Goal: Task Accomplishment & Management: Manage account settings

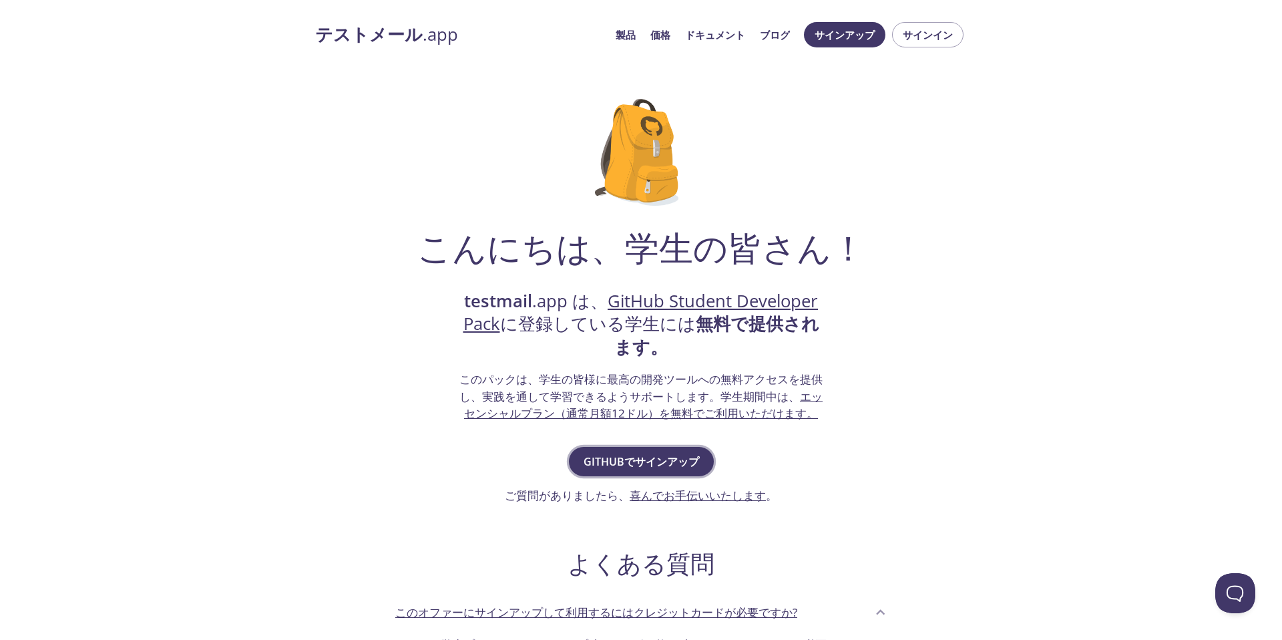
click at [621, 468] on font "GitHubでサインアップ" at bounding box center [642, 461] width 116 height 15
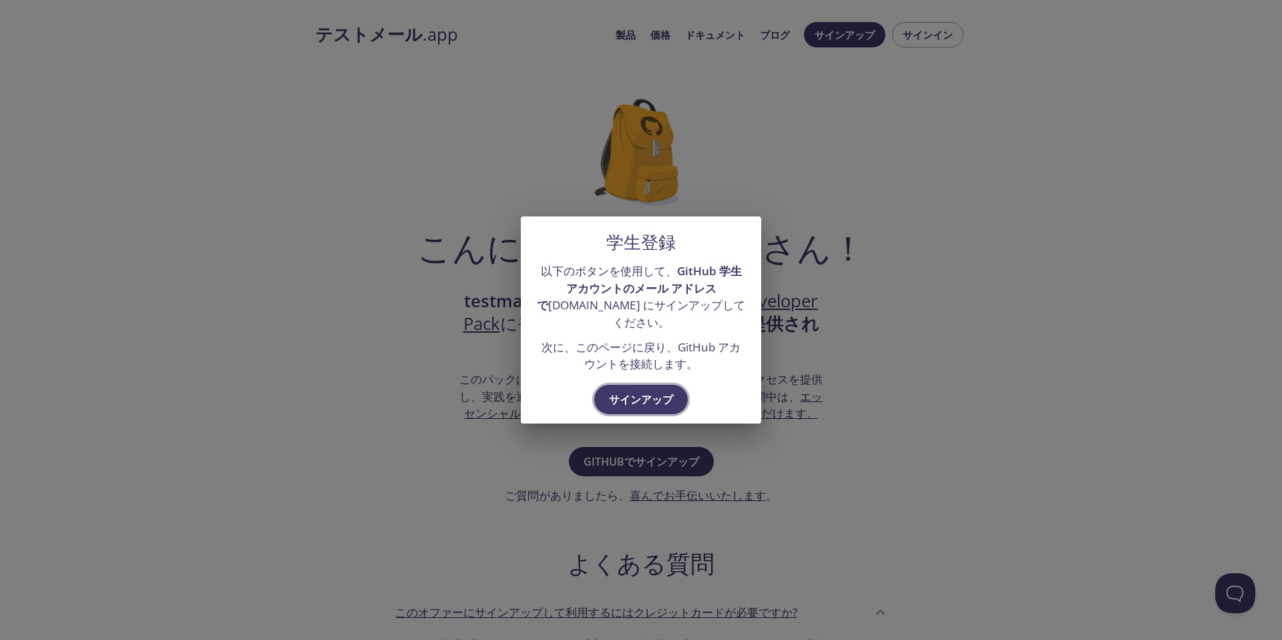
click at [637, 409] on button "サインアップ" at bounding box center [641, 399] width 94 height 29
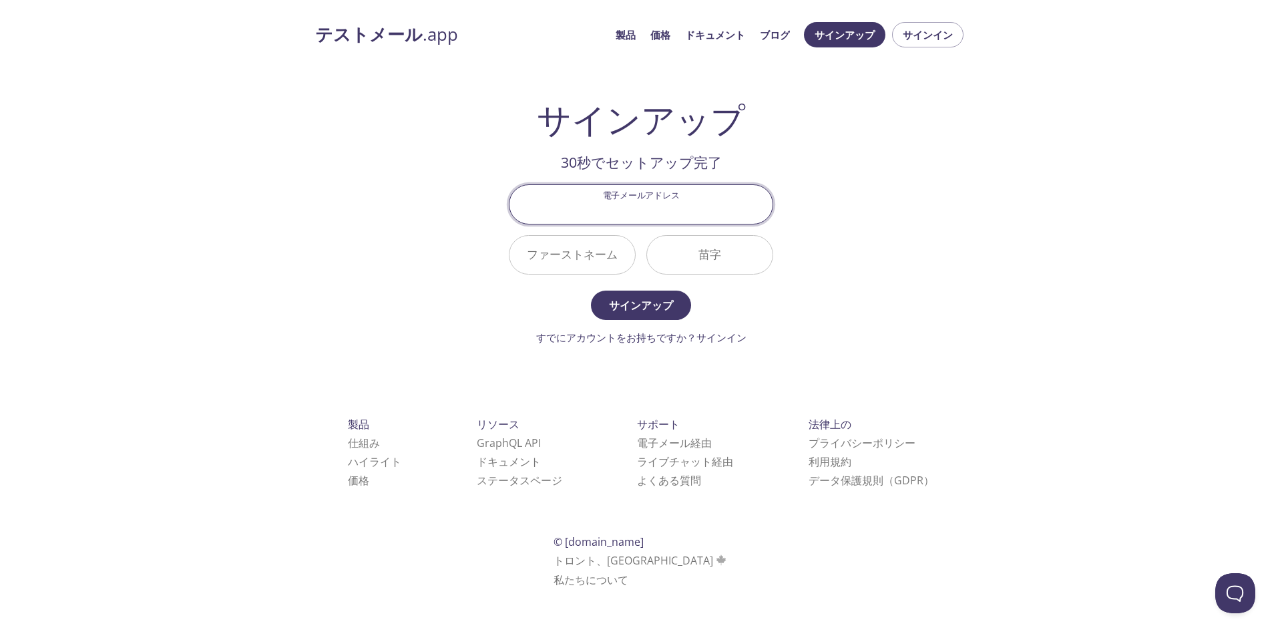
click at [647, 218] on input "電子メールアドレス" at bounding box center [641, 204] width 263 height 38
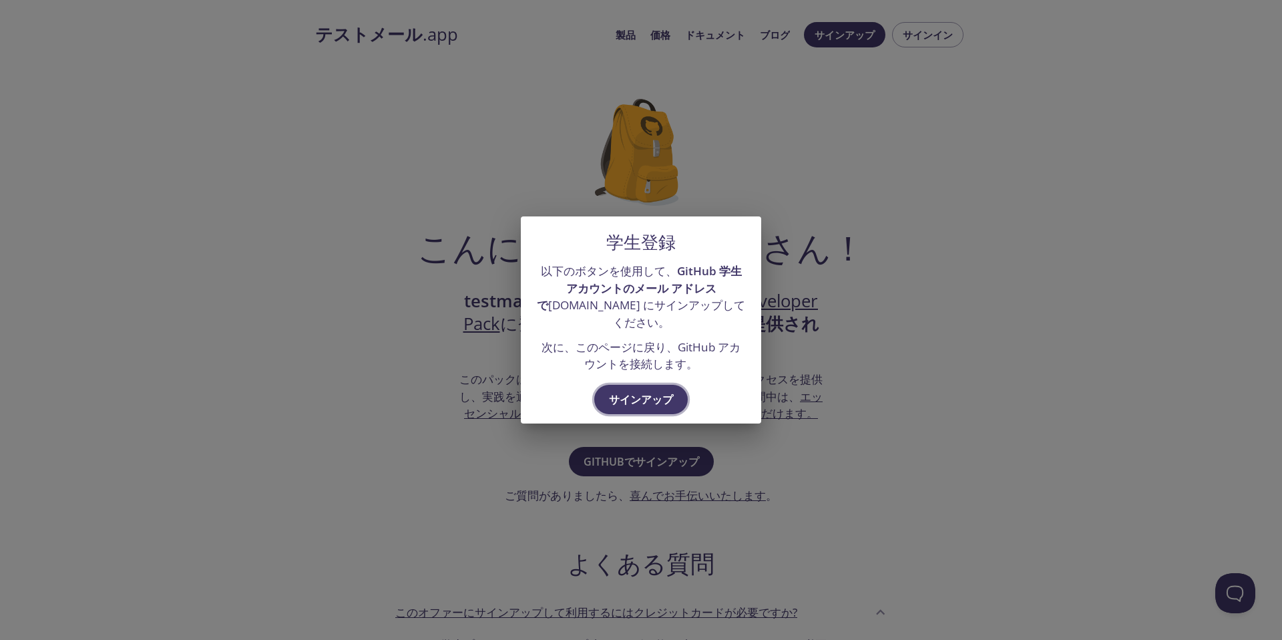
click at [643, 399] on font "サインアップ" at bounding box center [641, 399] width 64 height 15
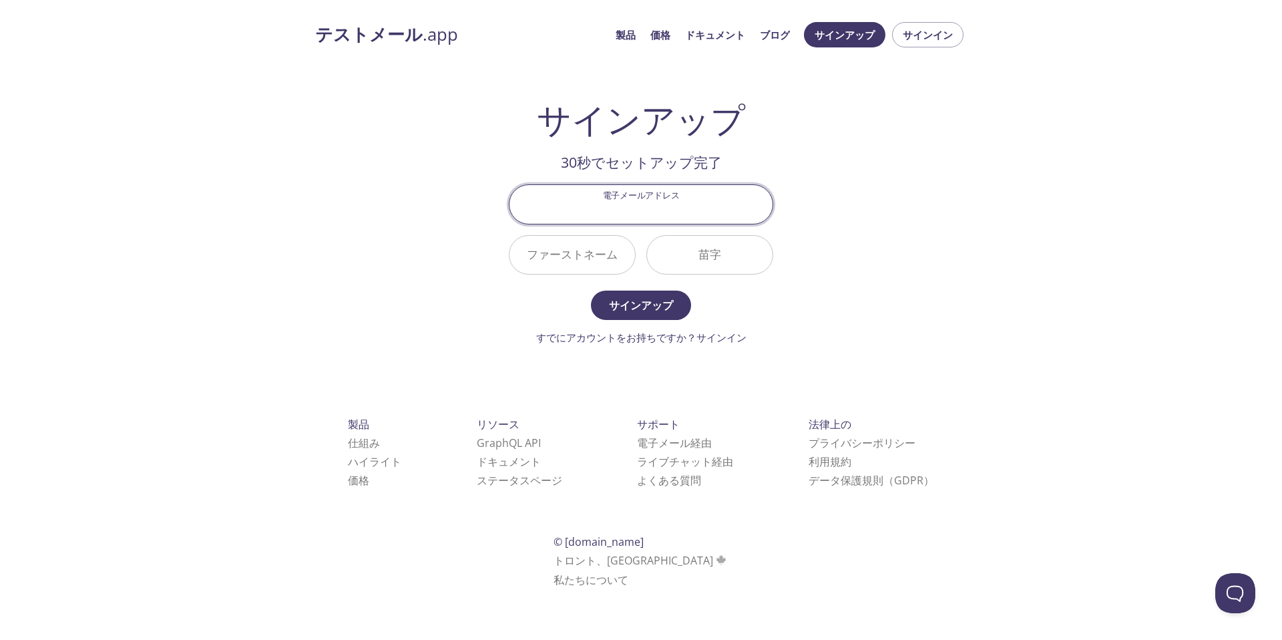
click at [644, 217] on input "電子メールアドレス" at bounding box center [641, 204] width 263 height 38
type input "i"
type input "[EMAIL_ADDRESS][DOMAIN_NAME]"
click at [589, 248] on input "ファーストネーム" at bounding box center [573, 255] width 126 height 38
type input "[PERSON_NAME]"
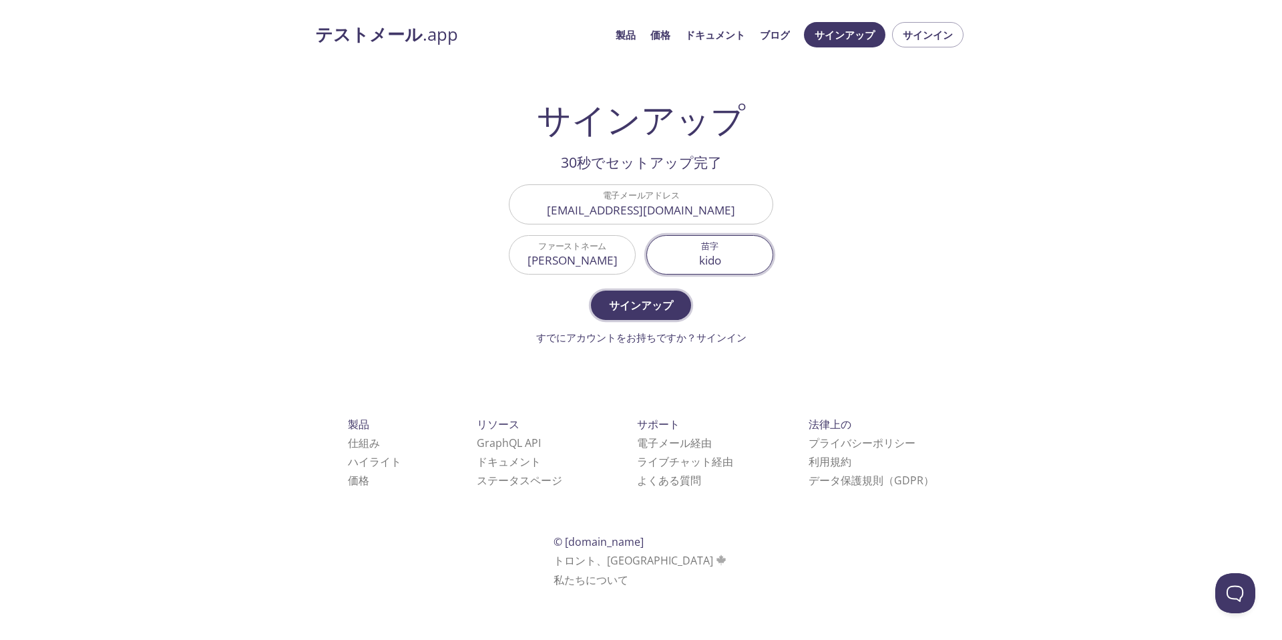
type input "kido"
click at [624, 299] on font "サインアップ" at bounding box center [641, 305] width 64 height 15
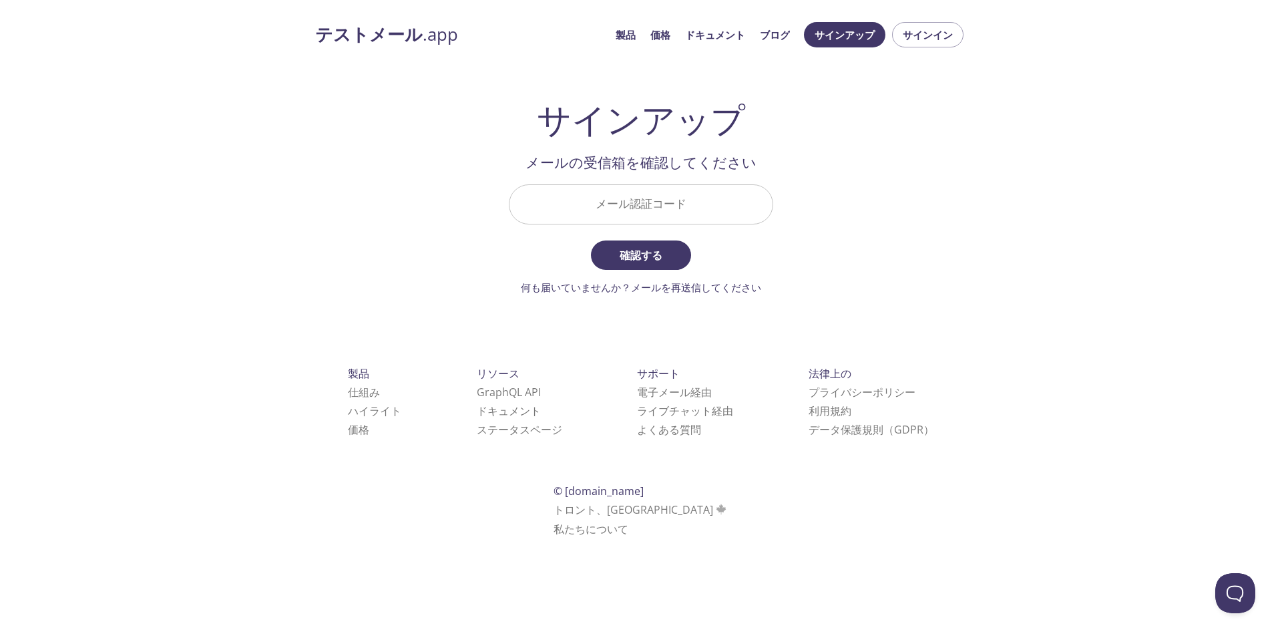
drag, startPoint x: 665, startPoint y: 204, endPoint x: 677, endPoint y: 228, distance: 27.2
click at [670, 208] on input "メール認証コード" at bounding box center [641, 204] width 263 height 38
paste input "C3C5PES"
type input "C3C5PES"
drag, startPoint x: 658, startPoint y: 254, endPoint x: 665, endPoint y: 256, distance: 7.8
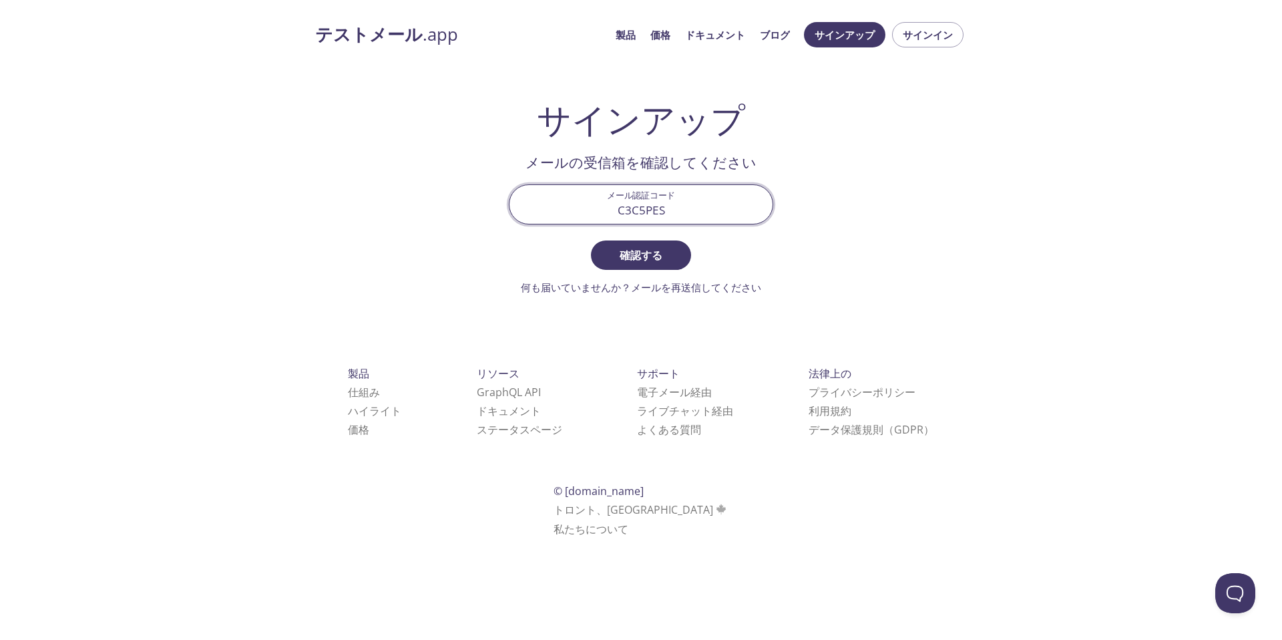
click at [660, 254] on font "確認する" at bounding box center [641, 255] width 43 height 15
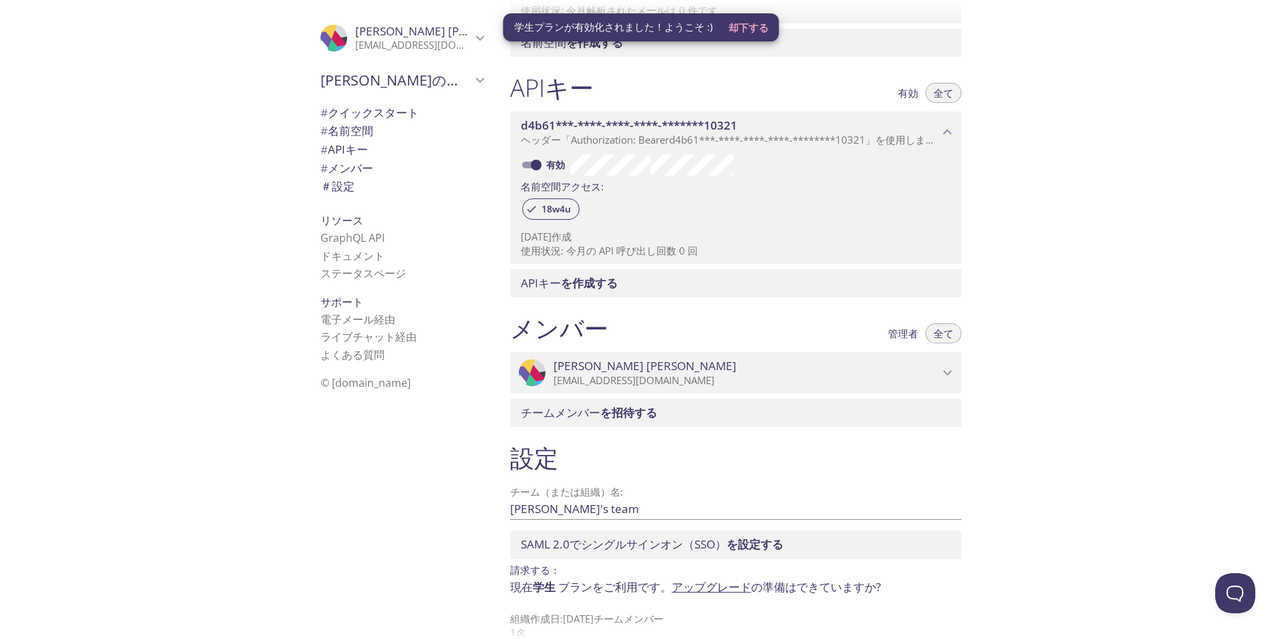
scroll to position [327, 0]
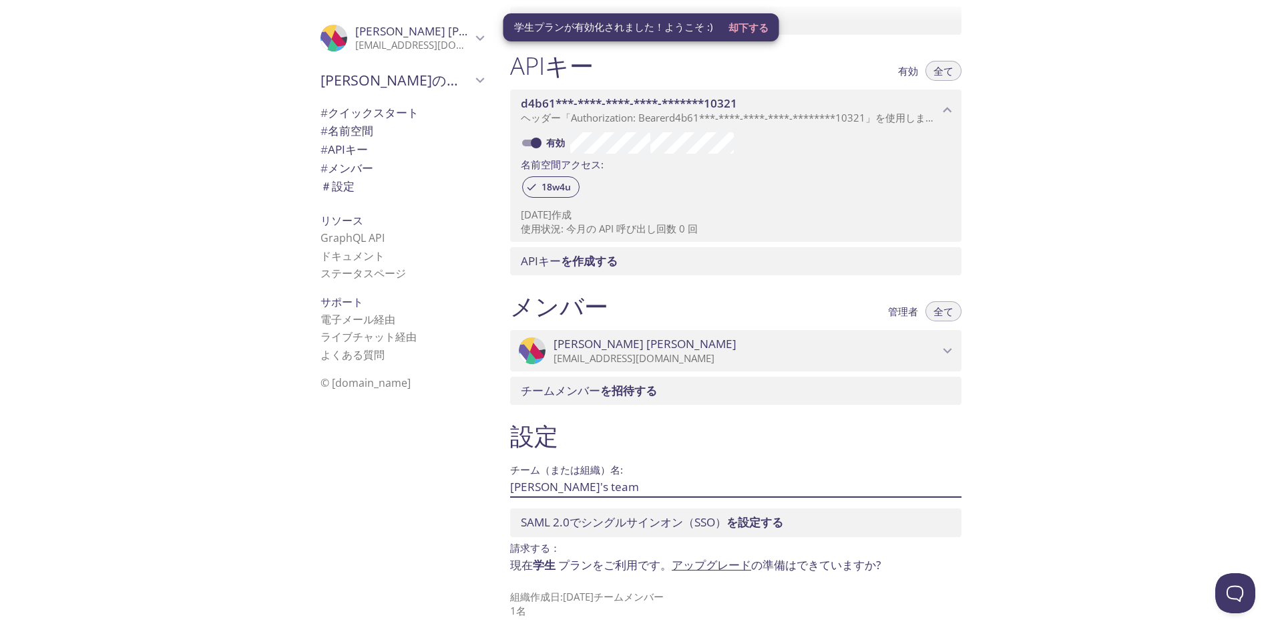
click at [614, 490] on input "Ryosuke's team" at bounding box center [714, 487] width 409 height 22
drag, startPoint x: 613, startPoint y: 490, endPoint x: 449, endPoint y: 476, distance: 164.2
click at [449, 476] on div ".cls-1 { fill: #6d5ca8; } .cls-2 { fill: #3fc191; } .cls-3 { fill: #3b4752; } .…" at bounding box center [641, 320] width 1282 height 640
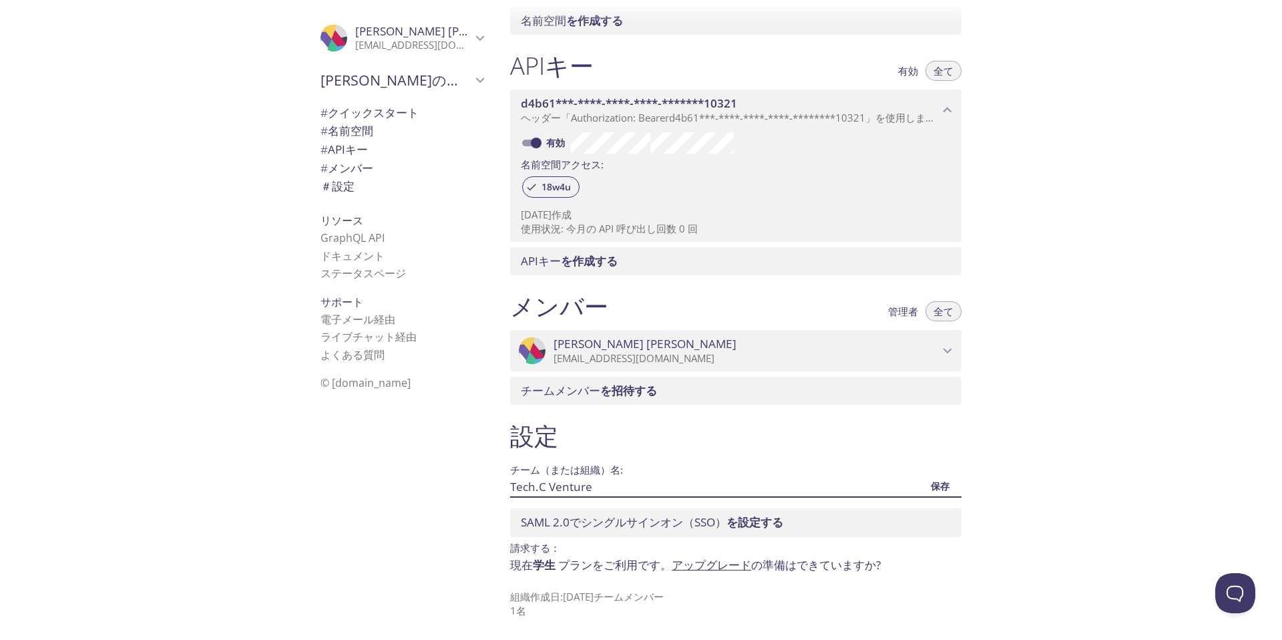
type input "Tech.C Venture"
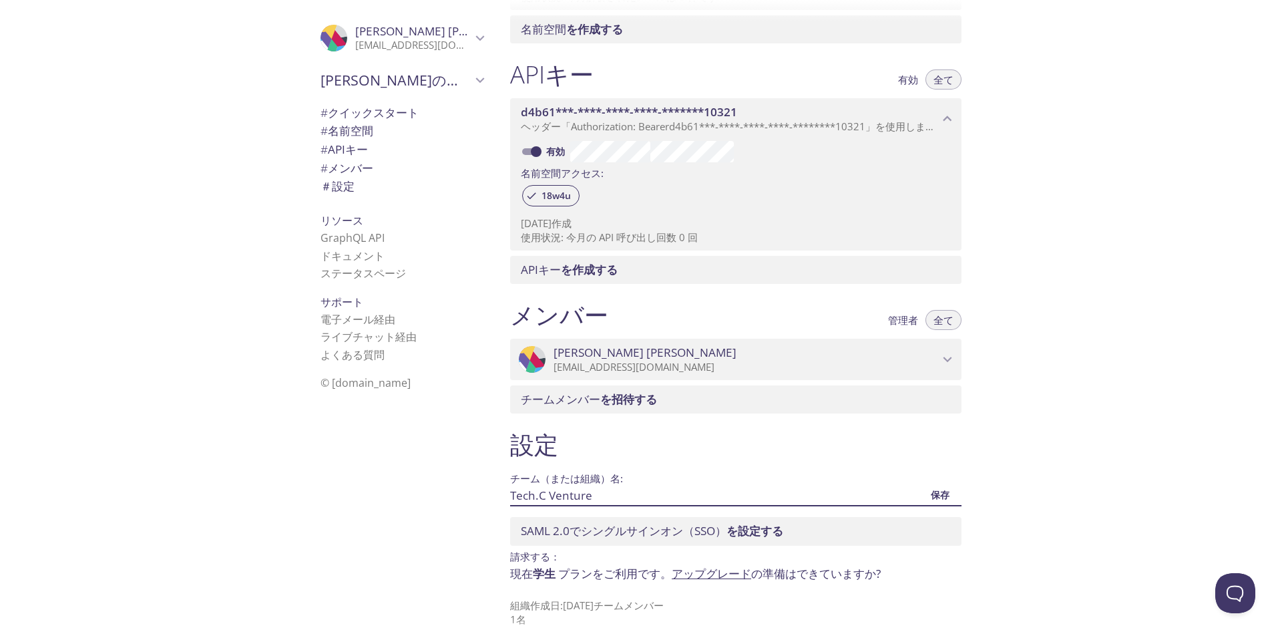
click at [944, 496] on font "保存" at bounding box center [940, 494] width 19 height 13
click at [950, 365] on icon "城戸良介" at bounding box center [947, 361] width 17 height 17
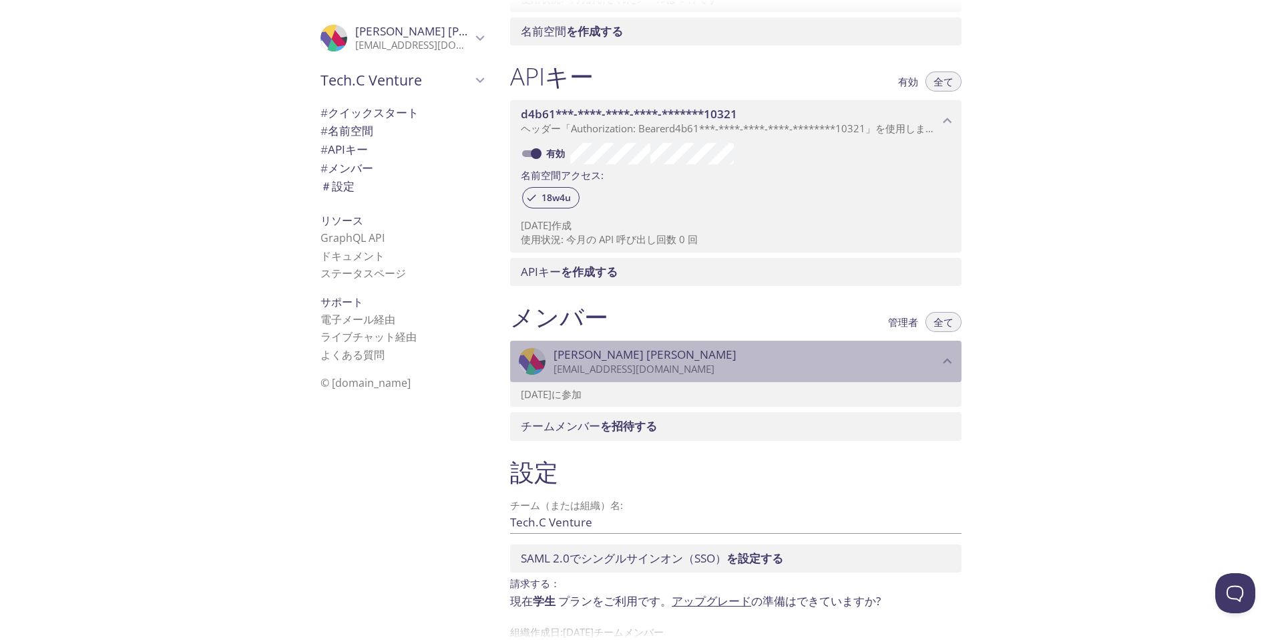
click at [949, 371] on div ".cls-1 { fill: #6d5ca8; } .cls-2 { fill: #3fc191; } .cls-3 { fill: #3b4752; } .…" at bounding box center [736, 361] width 452 height 41
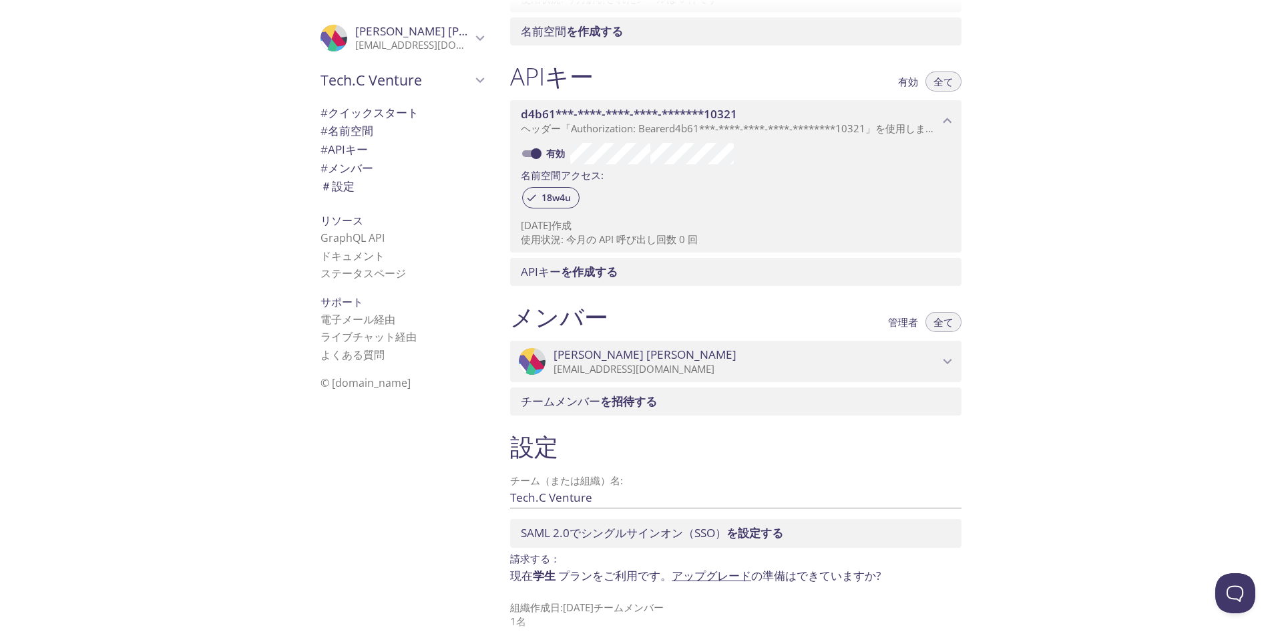
scroll to position [321, 0]
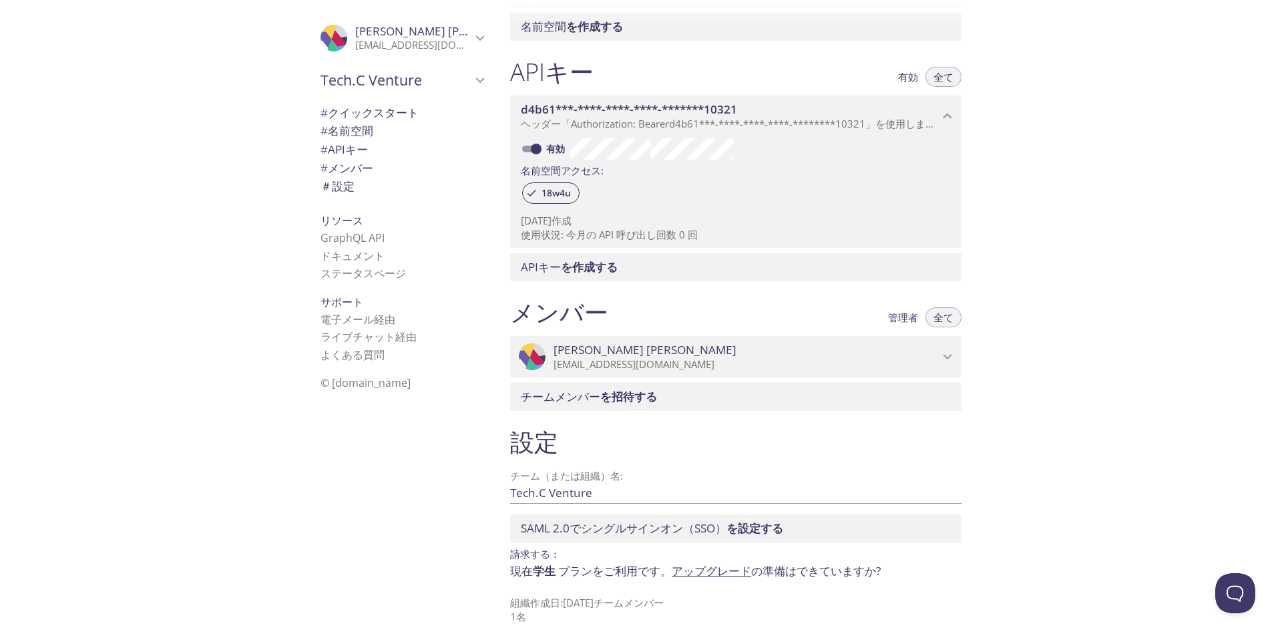
click at [373, 182] on span "＃ 設定" at bounding box center [402, 186] width 163 height 17
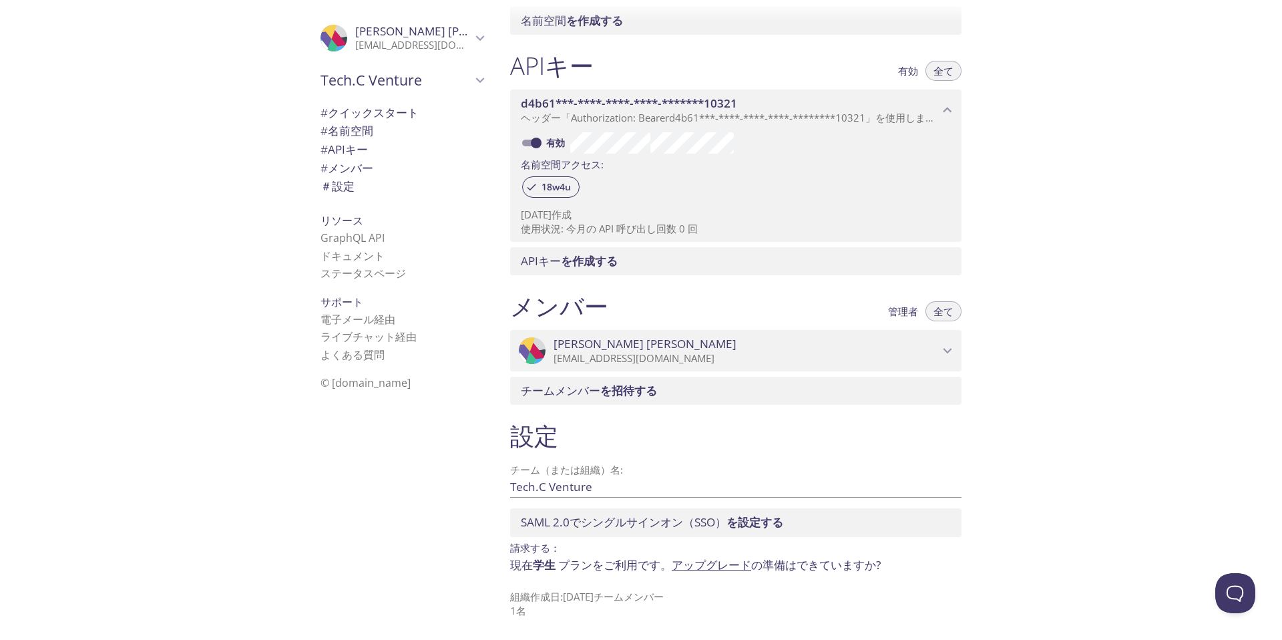
click at [381, 166] on span "# メンバー" at bounding box center [402, 168] width 163 height 17
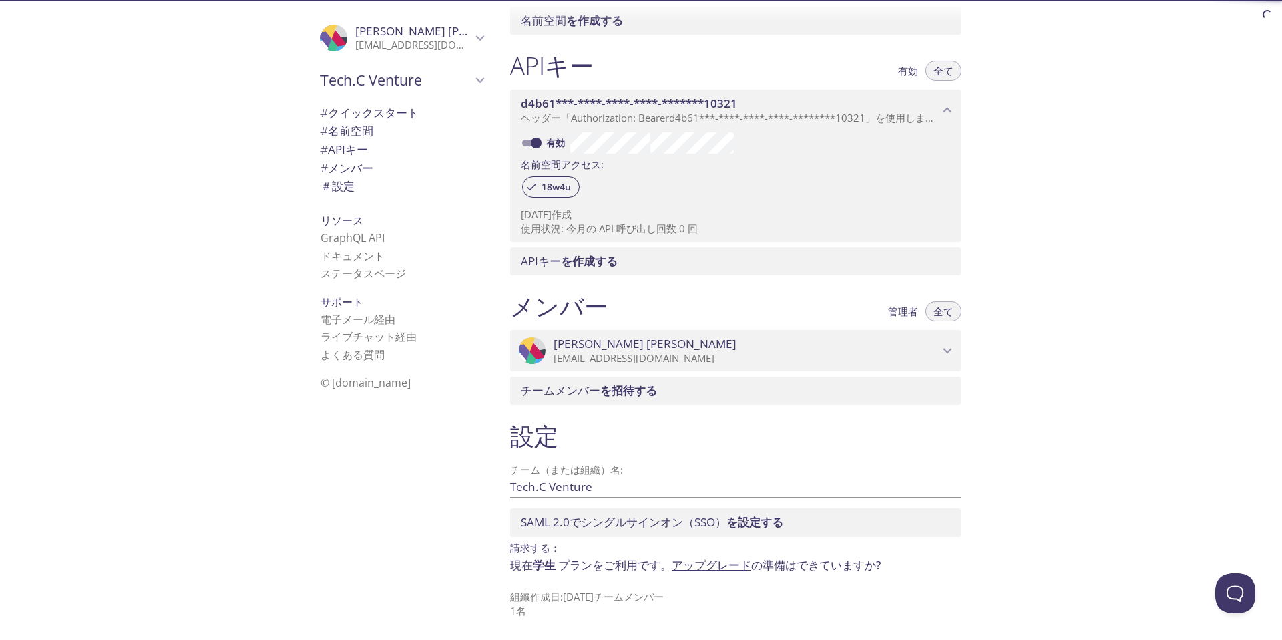
click at [412, 138] on span "# 名前空間" at bounding box center [402, 130] width 163 height 17
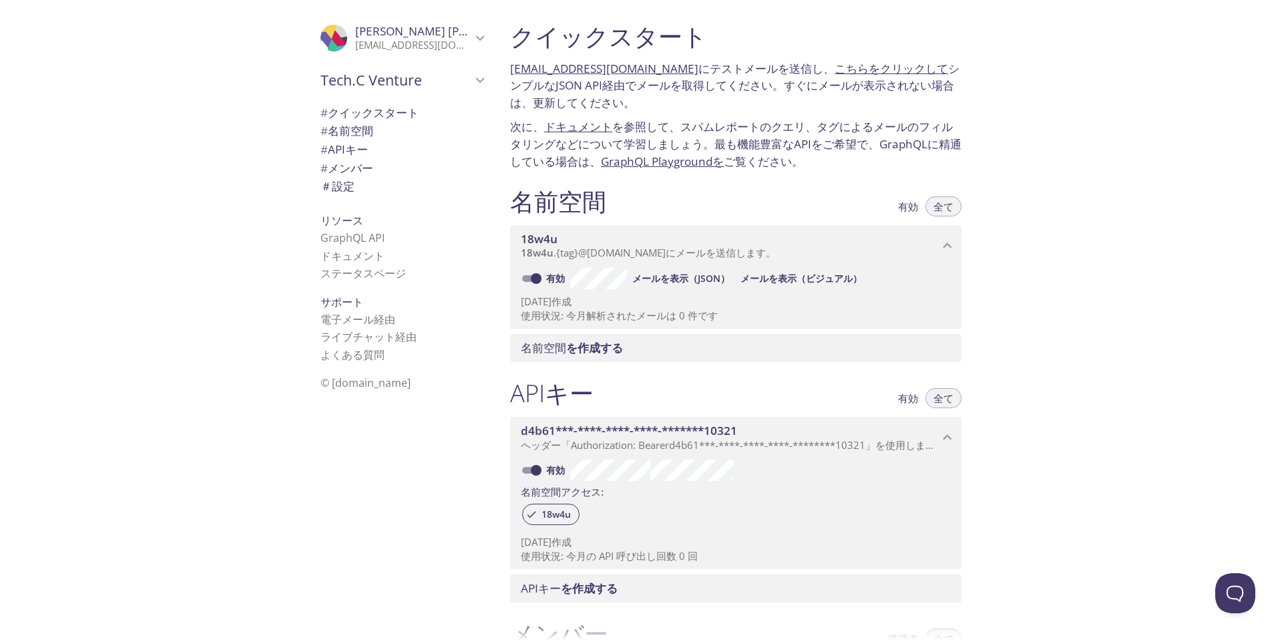
click at [437, 35] on span "城戸 良介" at bounding box center [413, 31] width 116 height 15
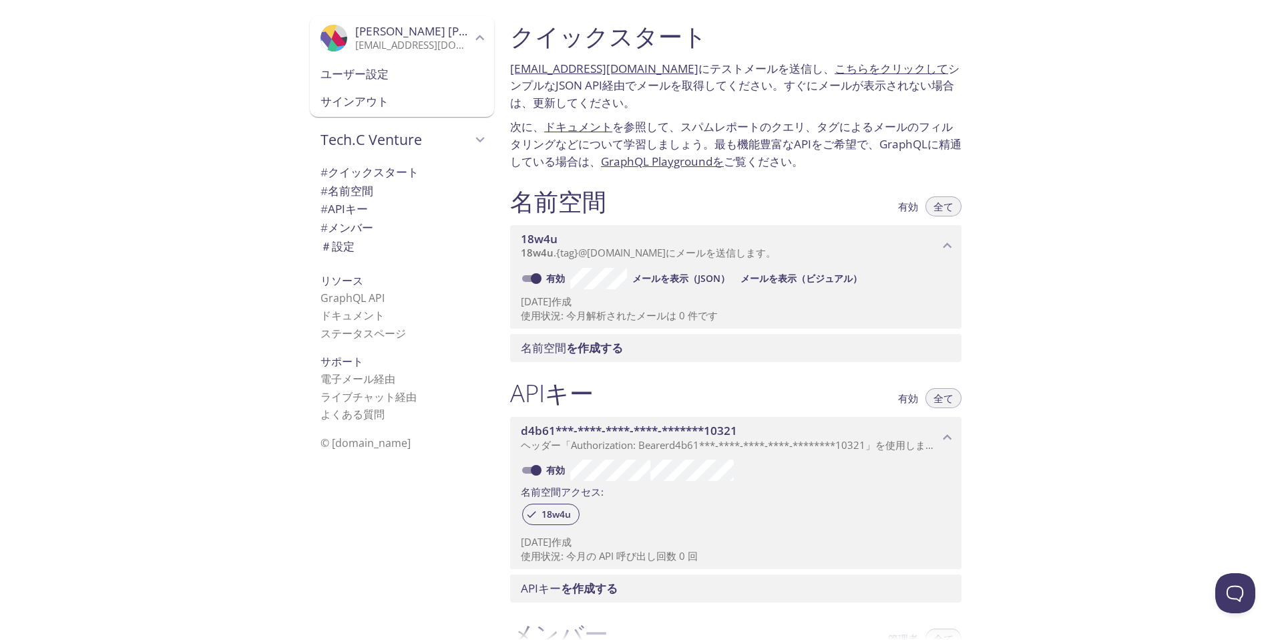
click at [732, 99] on p "18w4u.test@inbox.testmail.app にテストメールを送信し 、 こちらをクリックして シンプルなJSON API経由でメールを取得して…" at bounding box center [736, 85] width 452 height 51
drag, startPoint x: 683, startPoint y: 71, endPoint x: 502, endPoint y: 62, distance: 181.2
click at [502, 62] on div "クイックスタート 18w4u.test@inbox.testmail.app にテストメールを送信し 、 こちらをクリックして シンプルなJSON API経由…" at bounding box center [736, 95] width 473 height 165
copy font "18w4u.test@inbox.testmail.app"
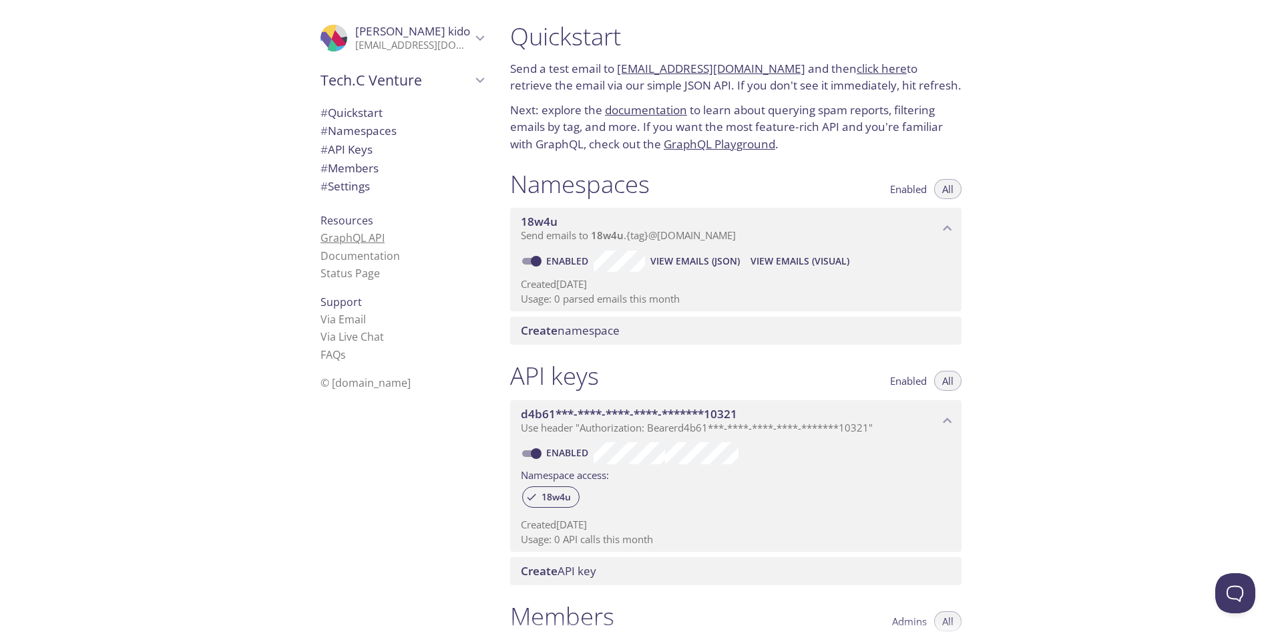
click at [372, 238] on link "GraphQL API" at bounding box center [353, 237] width 64 height 15
click at [575, 146] on p "Next: explore the documentation to learn about querying spam reports, filtering…" at bounding box center [736, 127] width 452 height 51
click at [685, 146] on link "GraphQL Playground" at bounding box center [720, 143] width 112 height 15
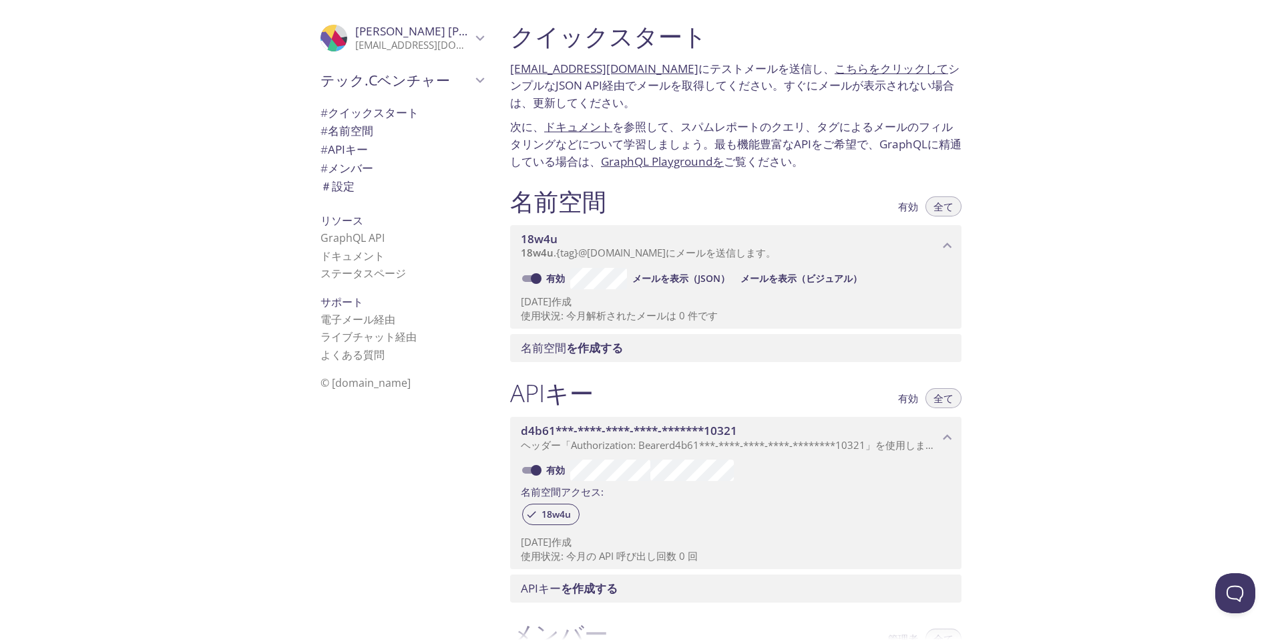
click at [319, 152] on div "# APIキー" at bounding box center [402, 149] width 184 height 19
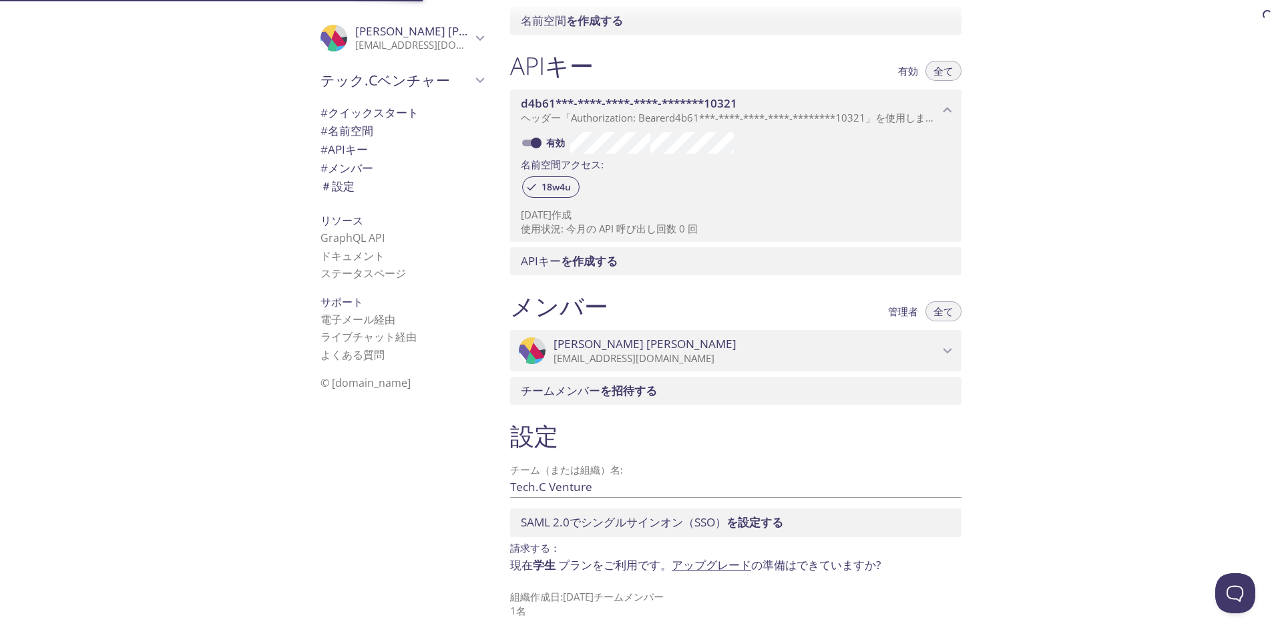
click at [335, 160] on font "メンバー" at bounding box center [350, 167] width 45 height 15
click at [472, 97] on div "テック.Cベンチャー" at bounding box center [402, 80] width 184 height 35
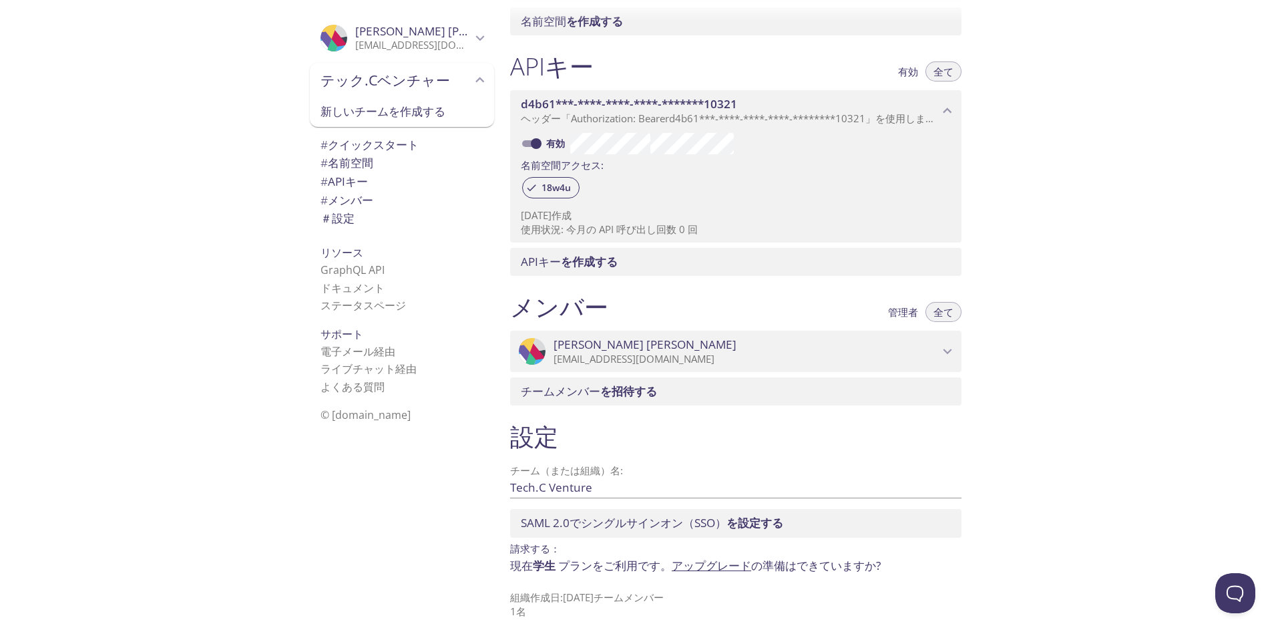
click at [474, 89] on div "テック.Cベンチャー" at bounding box center [402, 80] width 184 height 35
click at [440, 112] on font "新しいチームを作成する" at bounding box center [383, 111] width 125 height 15
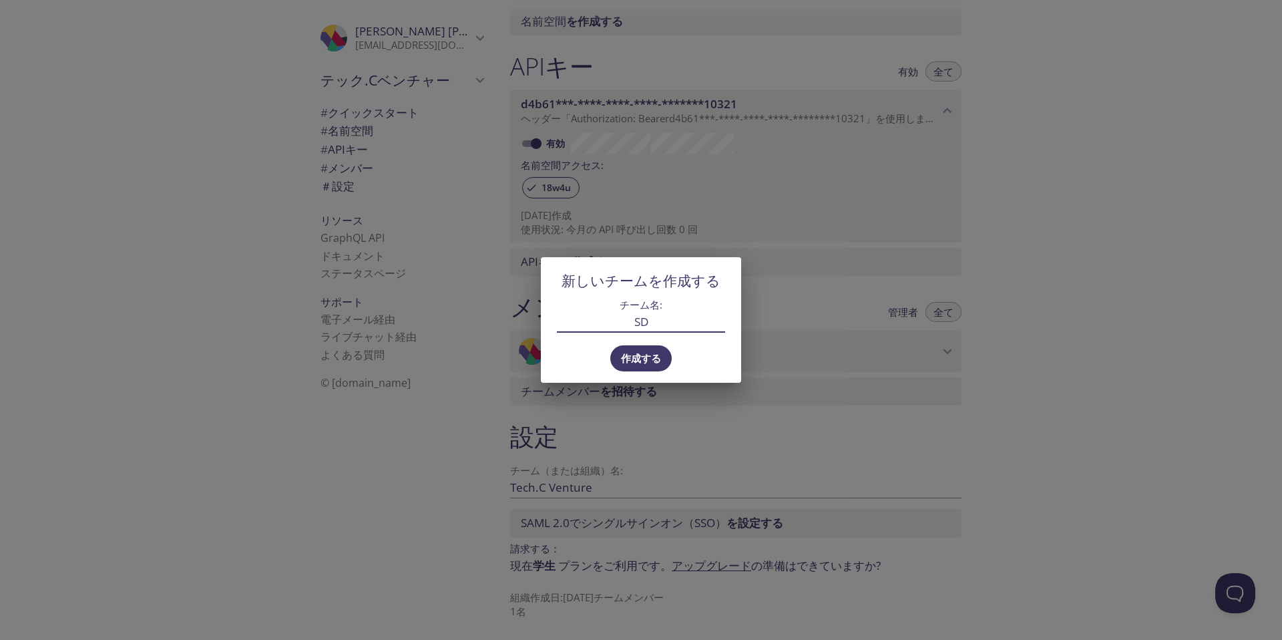
type input "S"
type input "StepBuCode"
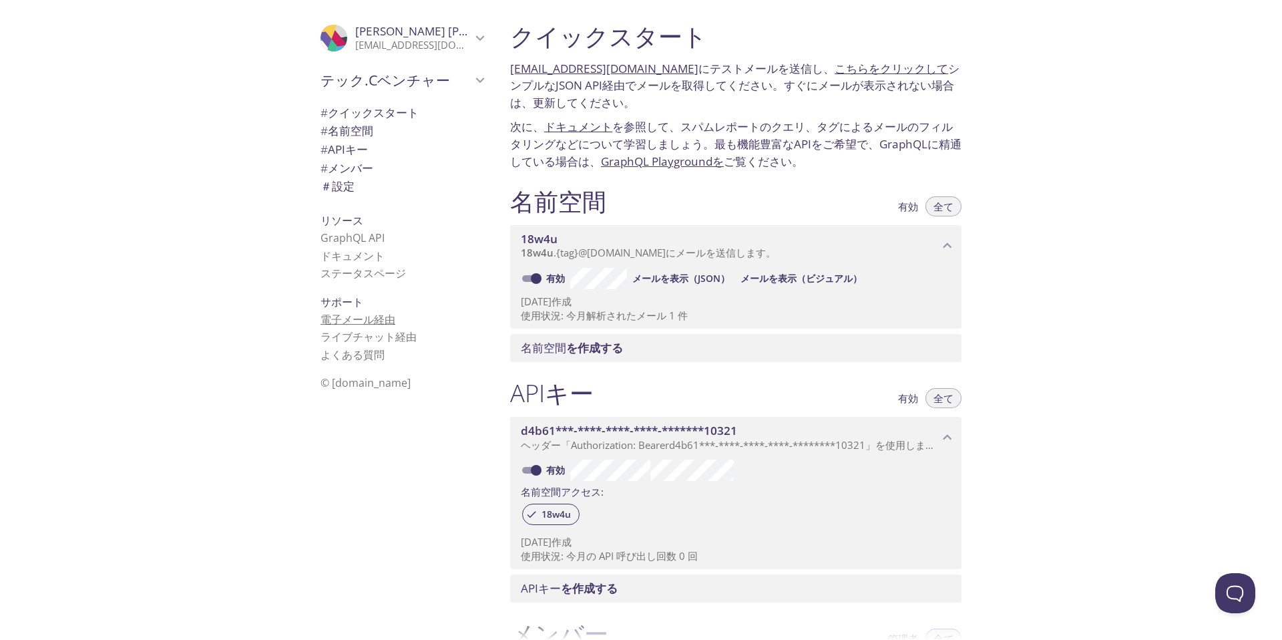
click at [338, 326] on font "電子メール経由" at bounding box center [358, 319] width 75 height 15
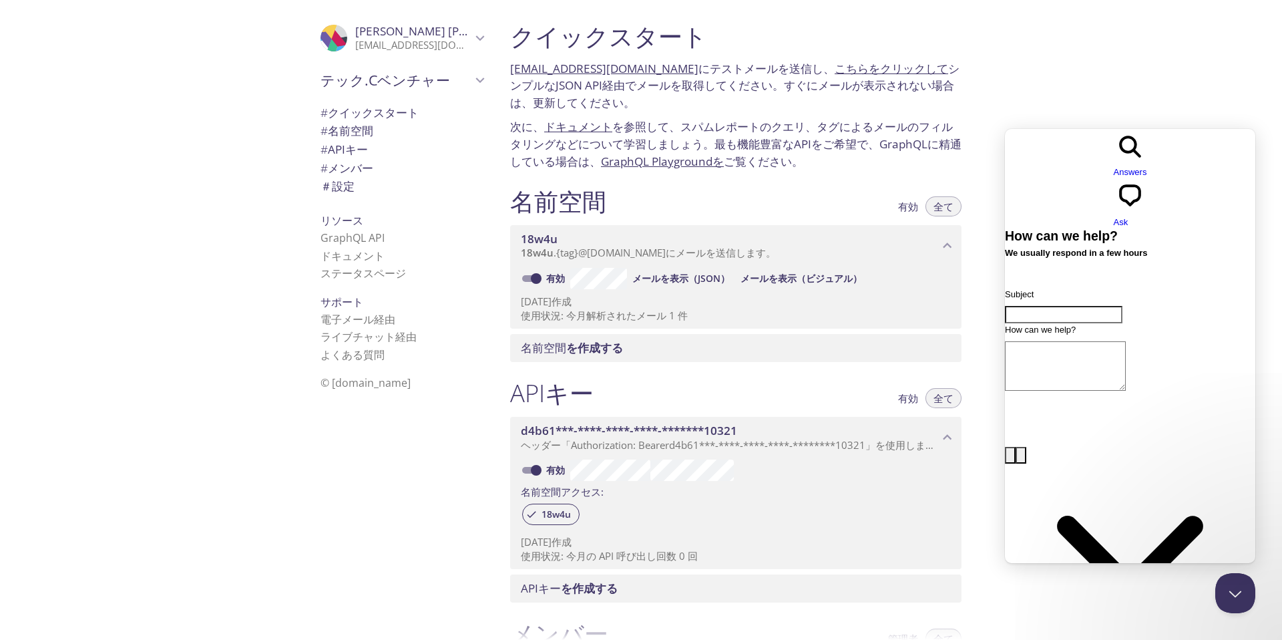
click at [1176, 53] on div "クイックスタート 18w4u.test@inbox.testmail.app にテストメールを送信し 、 こちらをクリックして シンプルなJSON API経由…" at bounding box center [891, 320] width 783 height 640
drag, startPoint x: 1236, startPoint y: 580, endPoint x: 1418, endPoint y: 1001, distance: 457.7
click at [1236, 580] on button "Close Beacon popover" at bounding box center [1233, 590] width 40 height 40
